Goal: Navigation & Orientation: Find specific page/section

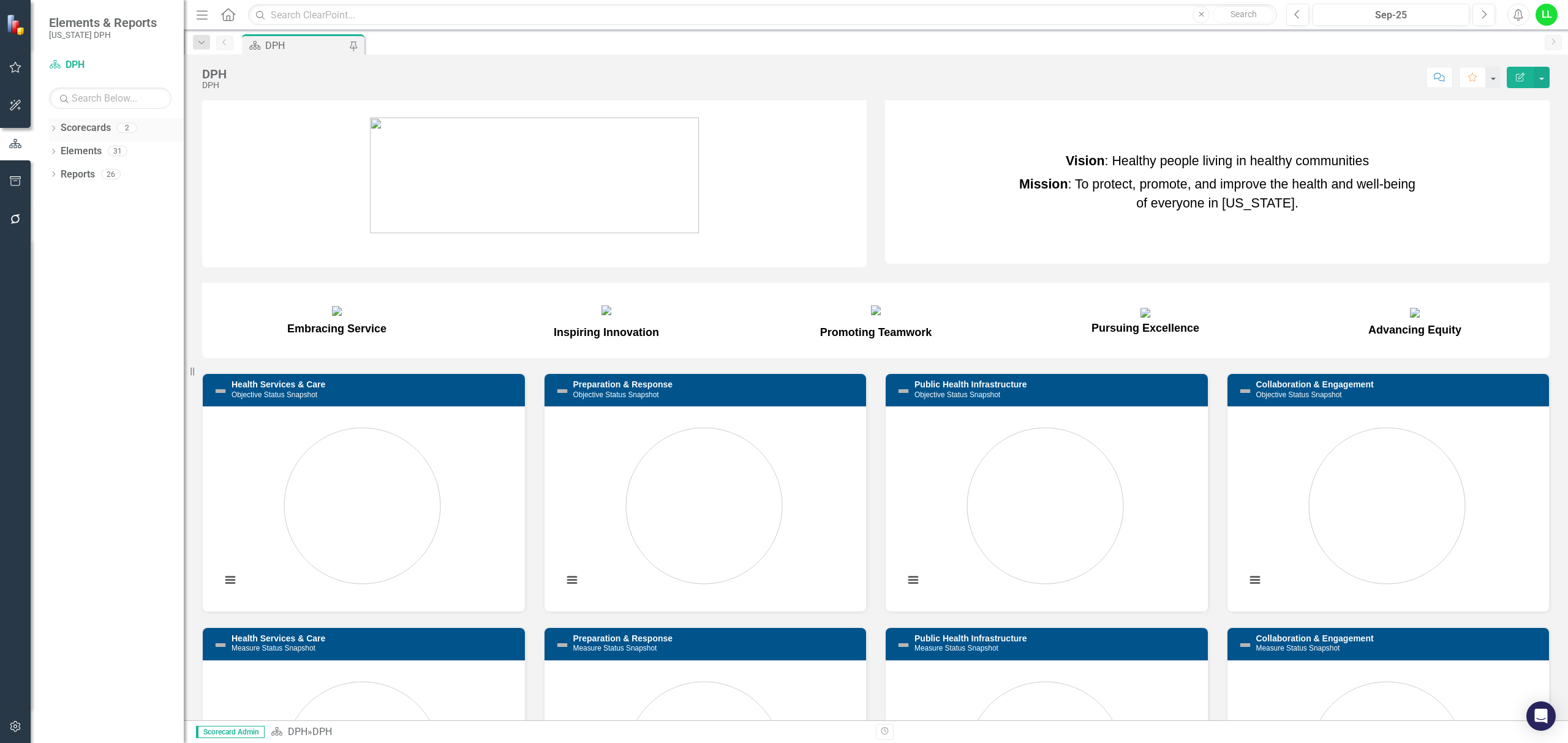
click at [84, 130] on link "Scorecards" at bounding box center [86, 128] width 50 height 14
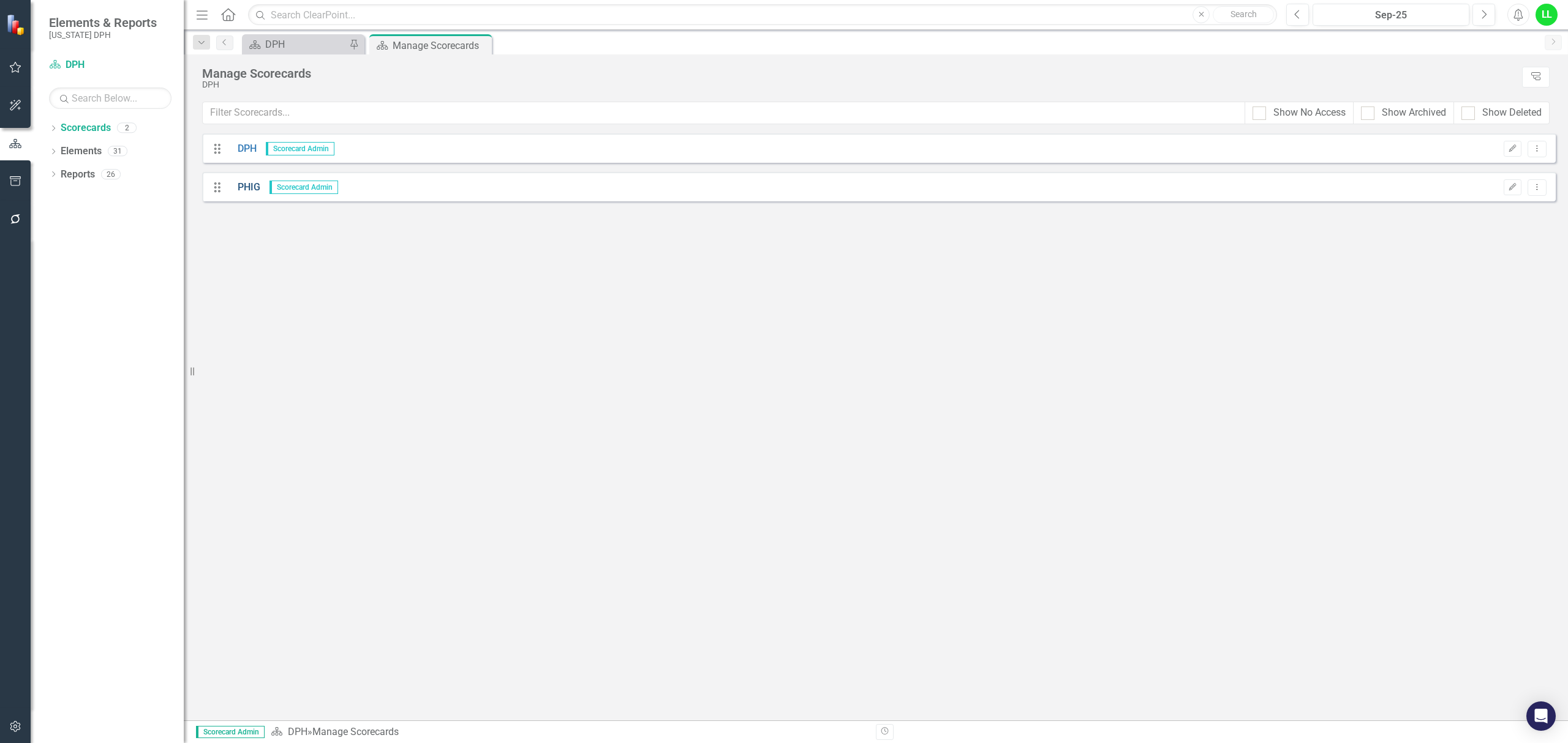
click at [238, 187] on link "PHIG" at bounding box center [244, 187] width 32 height 14
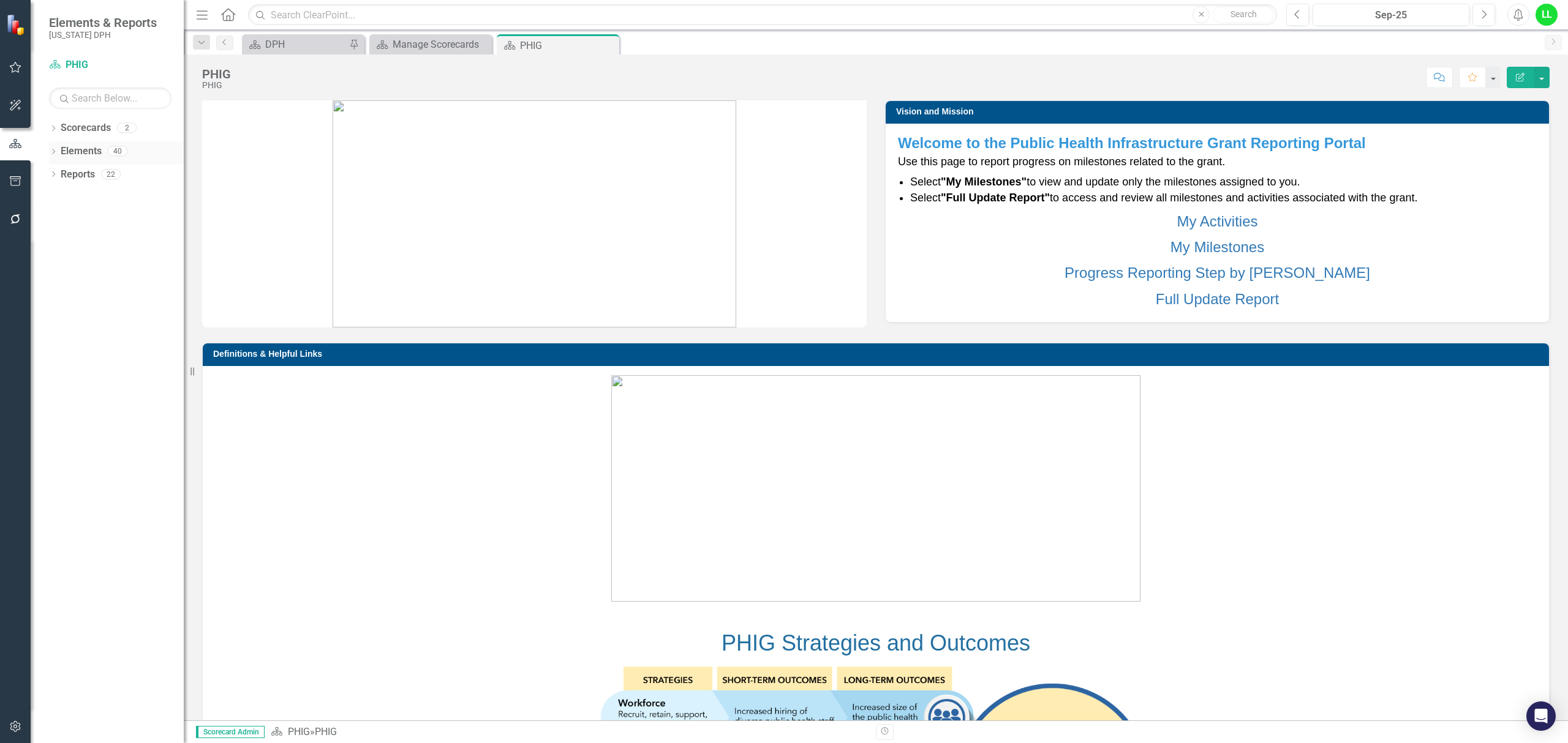
click at [87, 148] on link "Elements" at bounding box center [81, 151] width 41 height 14
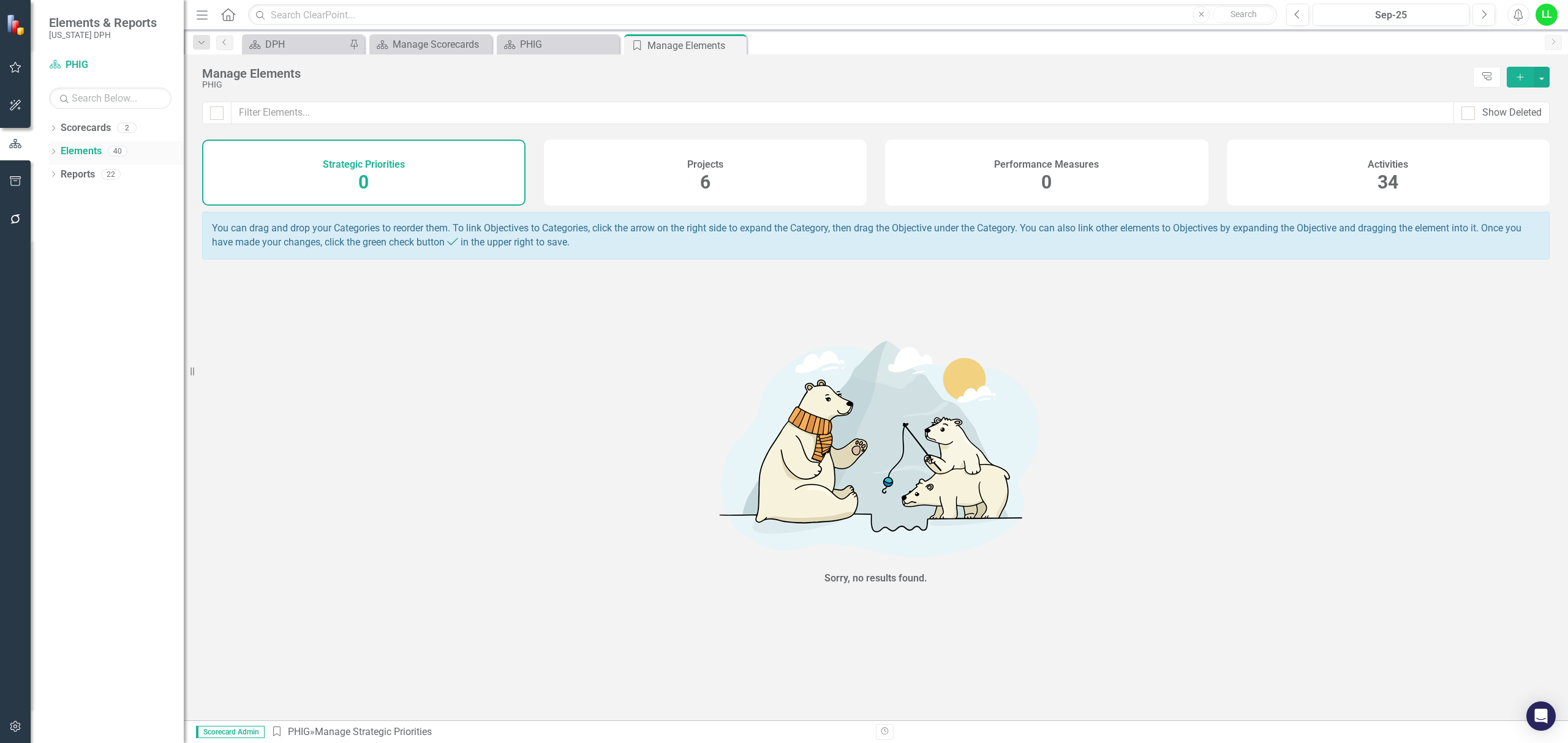
click at [49, 147] on div "Dropdown Elements 40" at bounding box center [116, 153] width 135 height 23
click at [746, 167] on div "Projects 6" at bounding box center [705, 172] width 323 height 66
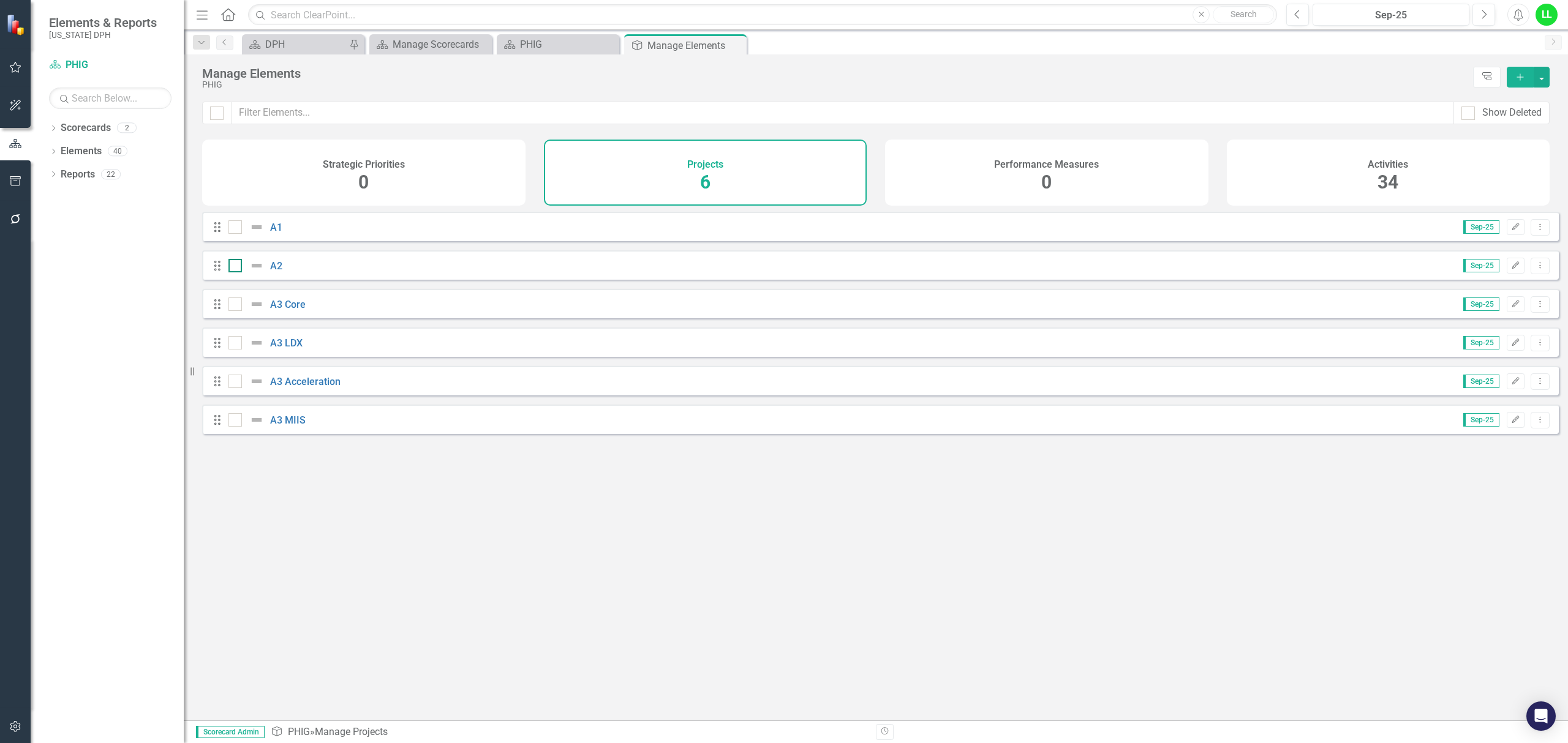
click at [268, 273] on div at bounding box center [260, 266] width 21 height 14
click at [236, 267] on input "checkbox" at bounding box center [232, 263] width 8 height 8
checkbox input "true"
click at [275, 272] on link "A2" at bounding box center [276, 266] width 13 height 12
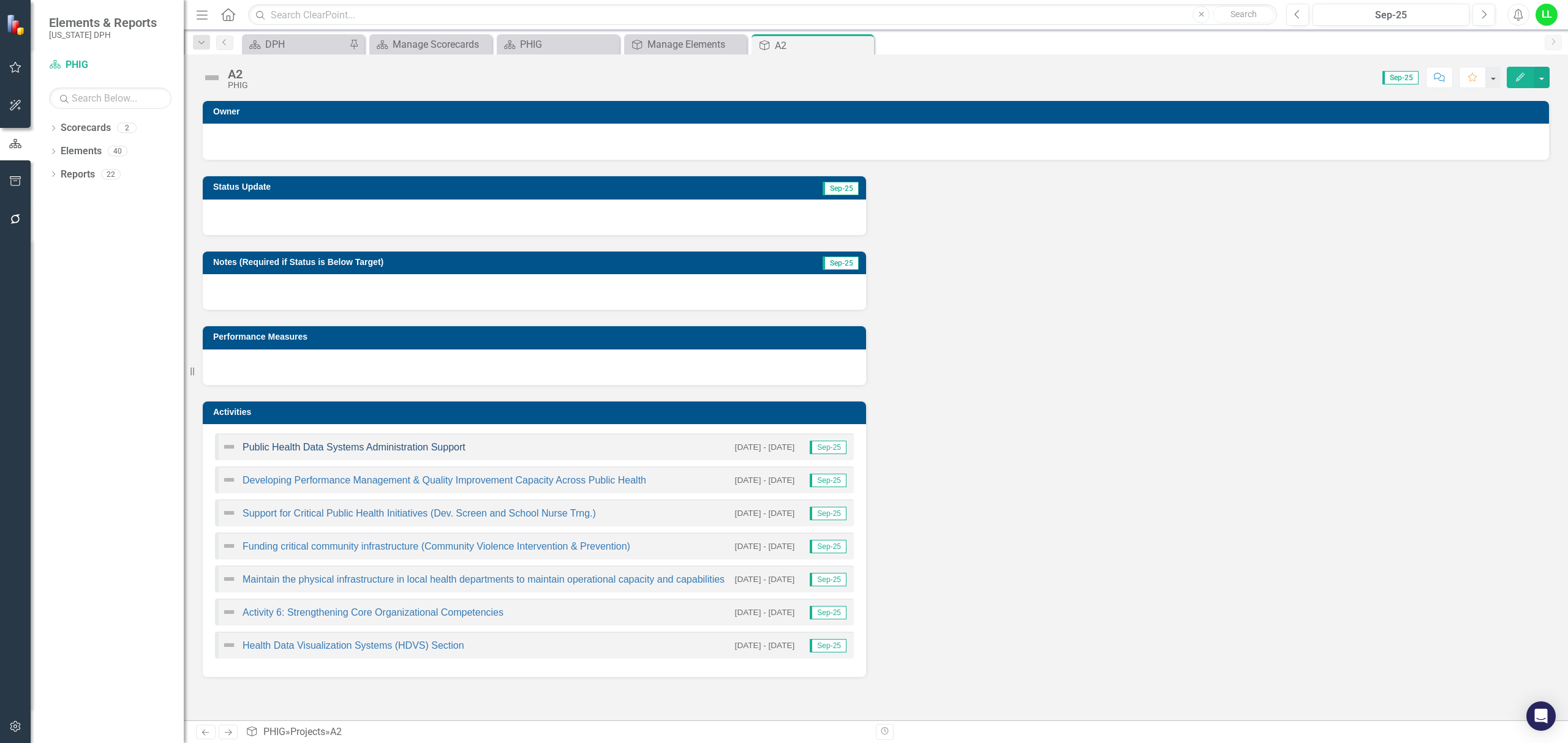
click at [328, 446] on link "Public Health Data Systems Administration Support" at bounding box center [353, 448] width 223 height 11
